Goal: Find specific page/section: Find specific page/section

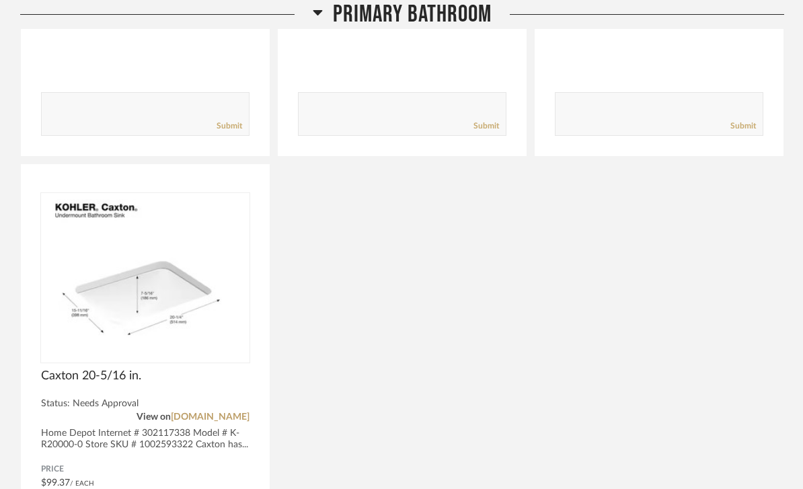
scroll to position [534, 0]
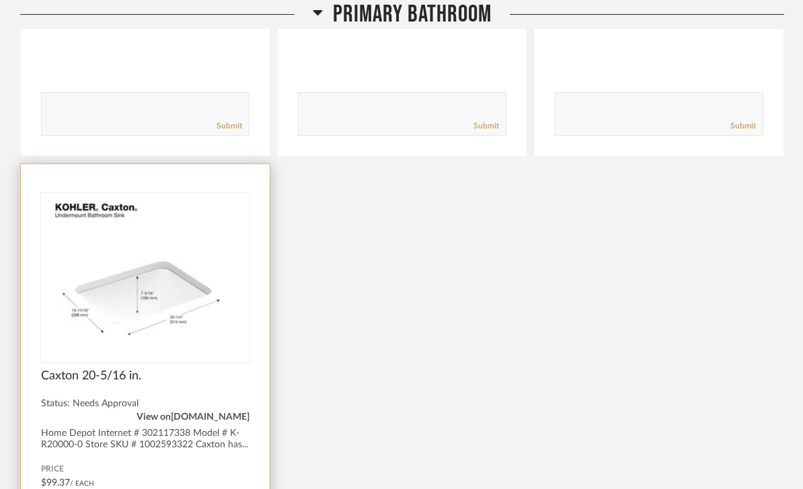
click at [188, 412] on link "homedepot.com" at bounding box center [210, 416] width 79 height 9
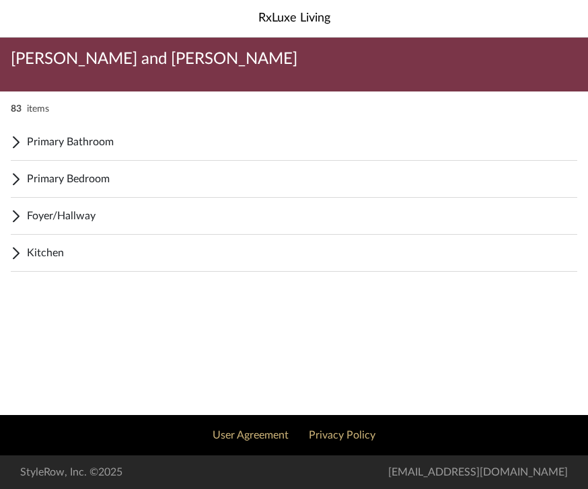
click at [38, 255] on span "Kitchen" at bounding box center [302, 253] width 550 height 16
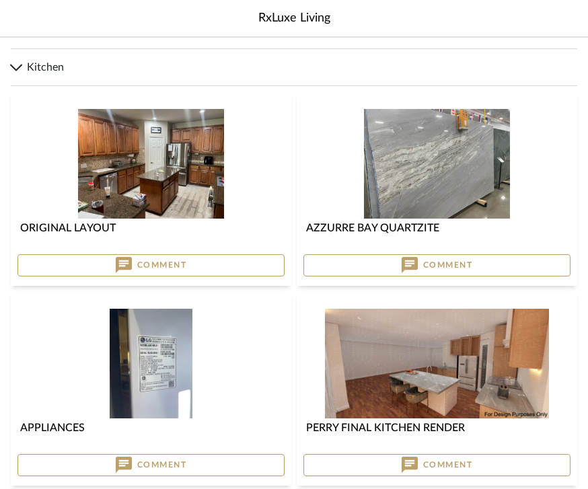
scroll to position [188, 0]
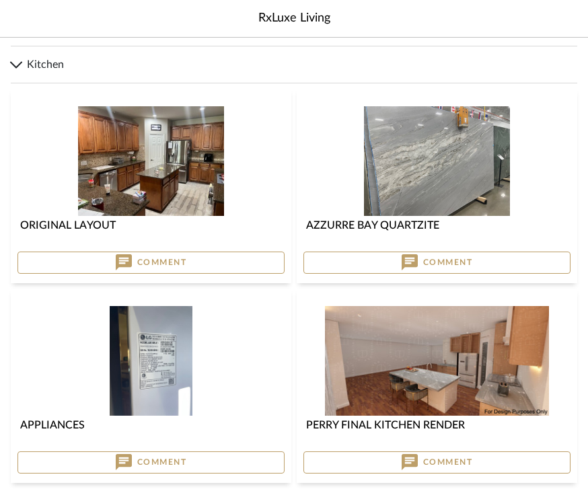
click at [0, 0] on img at bounding box center [0, 0] width 0 height 0
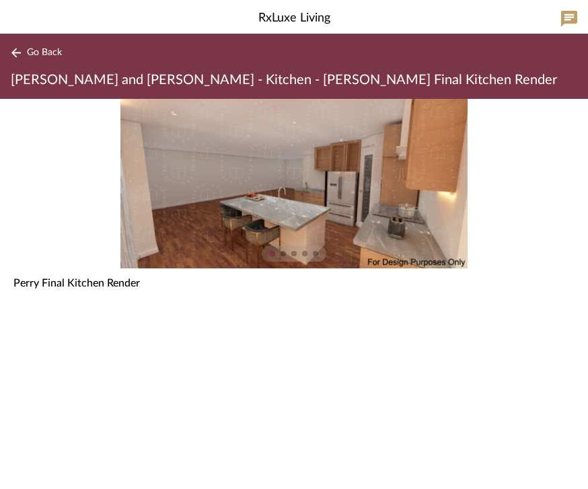
click at [235, 165] on img "0" at bounding box center [293, 183] width 346 height 169
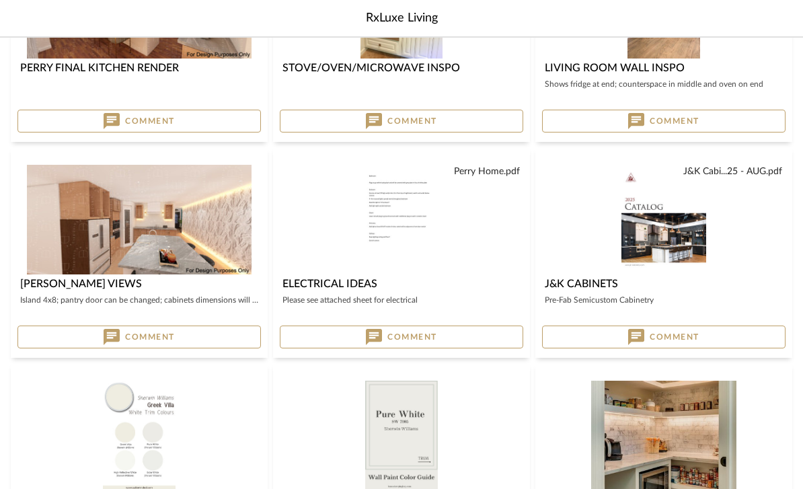
scroll to position [545, 0]
click at [0, 0] on img at bounding box center [0, 0] width 0 height 0
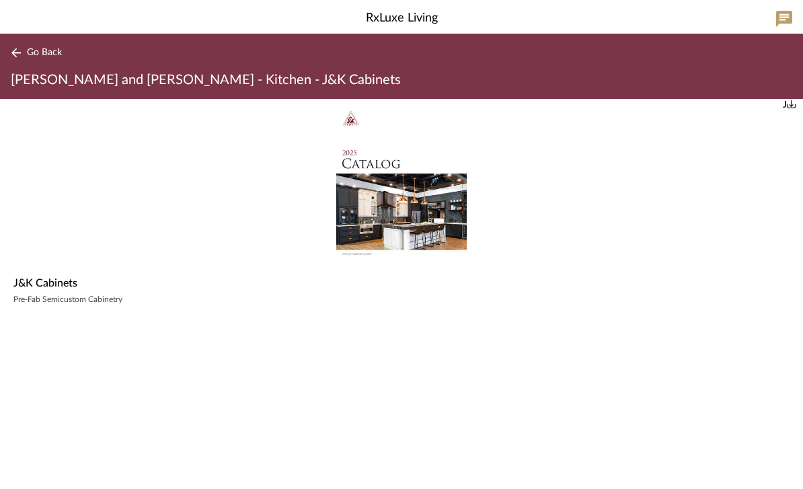
click at [366, 206] on img "0" at bounding box center [401, 183] width 131 height 169
